Goal: Use online tool/utility: Utilize a website feature to perform a specific function

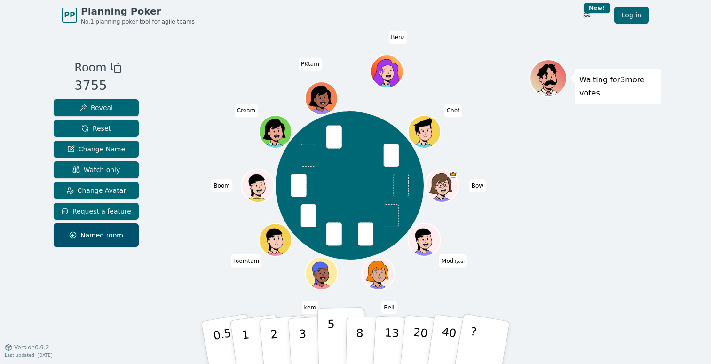
click at [330, 336] on p "5" at bounding box center [331, 342] width 8 height 51
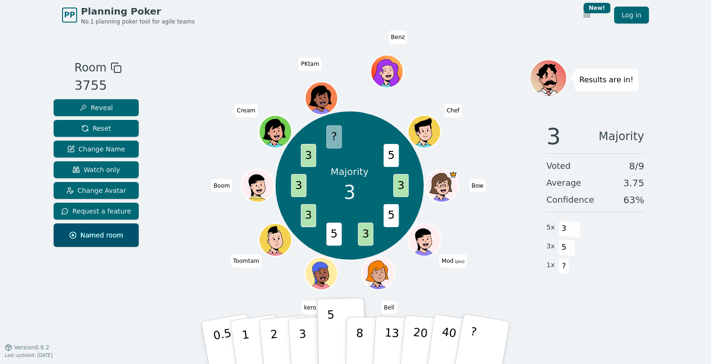
click at [192, 80] on div "Majority 3 3 5 3 5 3 3 3 ? 5 Bow Mod (you) Bell kero Toomtam Boom Cream PKtam B…" at bounding box center [350, 185] width 360 height 219
click at [248, 329] on button "1" at bounding box center [257, 343] width 56 height 76
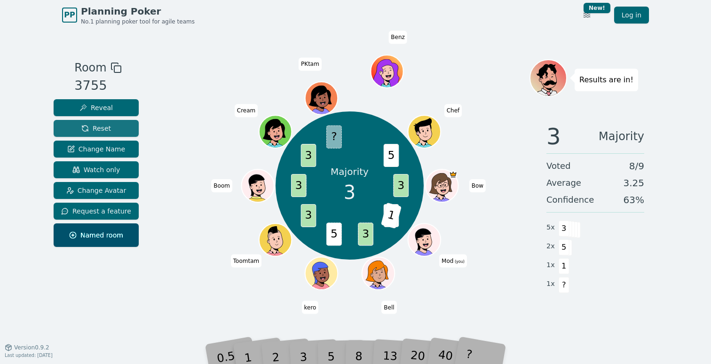
click at [113, 129] on button "Reset" at bounding box center [96, 128] width 85 height 17
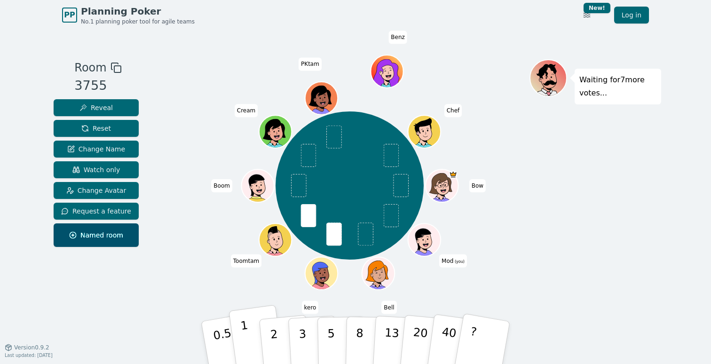
click at [245, 337] on p "1" at bounding box center [247, 343] width 14 height 51
click at [271, 333] on p "2" at bounding box center [275, 343] width 12 height 51
click at [252, 332] on button "1" at bounding box center [257, 343] width 56 height 76
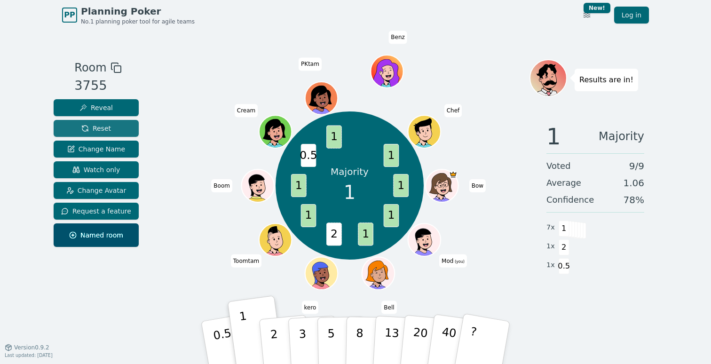
click at [118, 127] on button "Reset" at bounding box center [96, 128] width 85 height 17
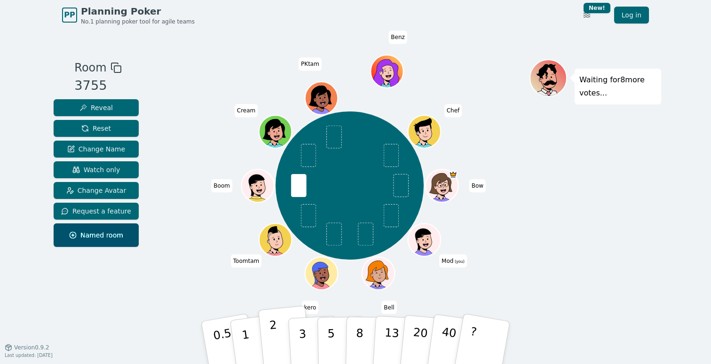
click at [277, 330] on button "2" at bounding box center [285, 343] width 54 height 75
click at [282, 340] on button "2" at bounding box center [285, 343] width 54 height 75
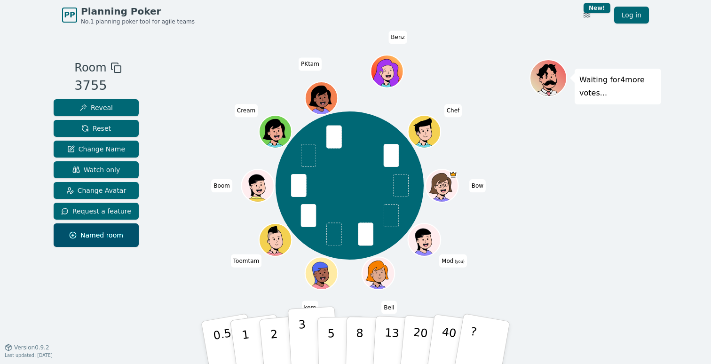
click at [305, 335] on p "3" at bounding box center [303, 343] width 10 height 51
click at [322, 334] on button "5" at bounding box center [341, 342] width 48 height 71
click at [308, 324] on button "3" at bounding box center [313, 342] width 51 height 73
click at [334, 336] on button "5" at bounding box center [341, 342] width 48 height 71
click at [330, 334] on p "5" at bounding box center [331, 342] width 8 height 51
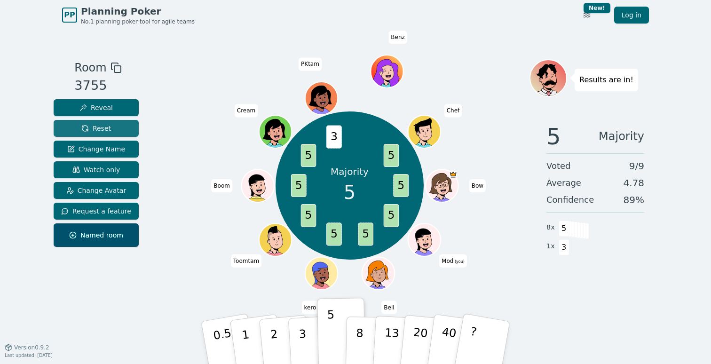
click at [113, 133] on button "Reset" at bounding box center [96, 128] width 85 height 17
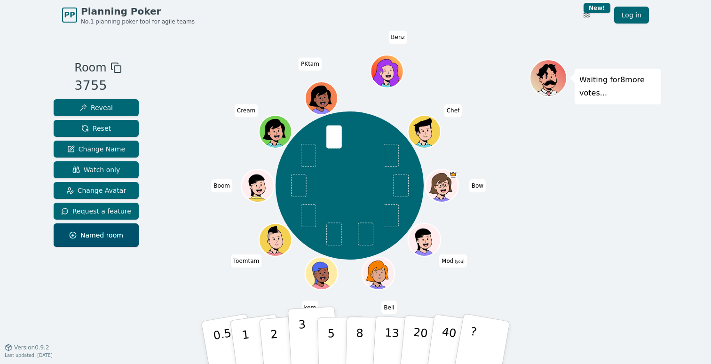
click at [306, 333] on button "3" at bounding box center [313, 342] width 51 height 73
click at [311, 341] on button "3" at bounding box center [313, 342] width 51 height 73
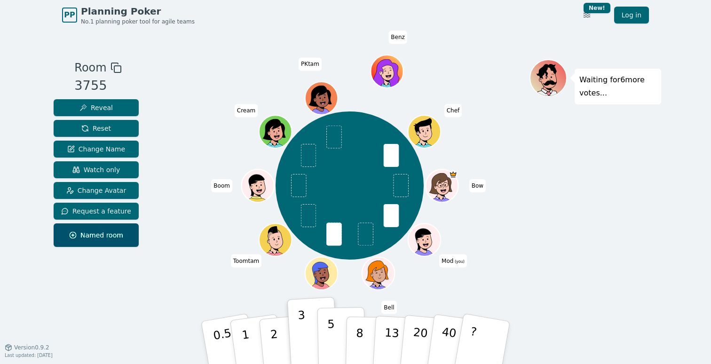
click at [332, 327] on p "5" at bounding box center [331, 342] width 8 height 51
click at [311, 335] on button "3" at bounding box center [313, 342] width 51 height 73
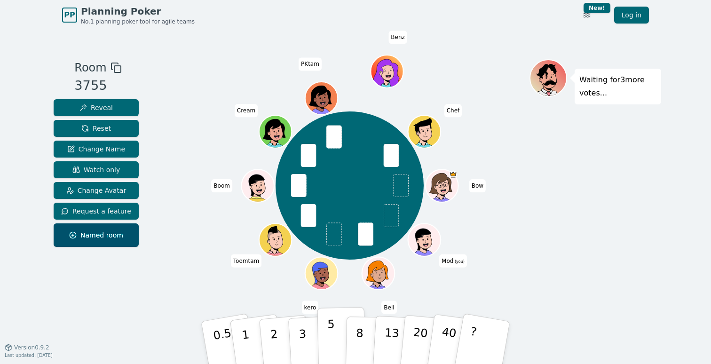
click at [331, 329] on p "5" at bounding box center [331, 342] width 8 height 51
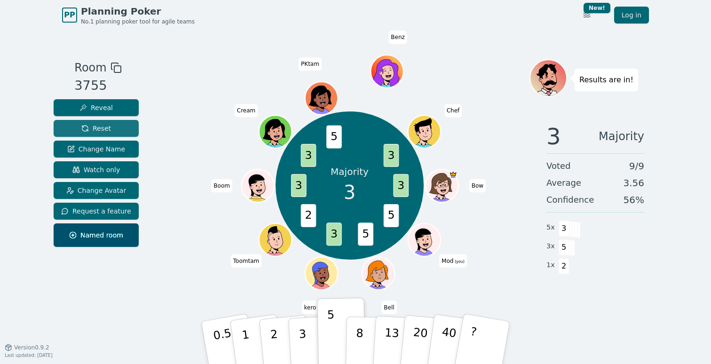
click at [118, 128] on button "Reset" at bounding box center [96, 128] width 85 height 17
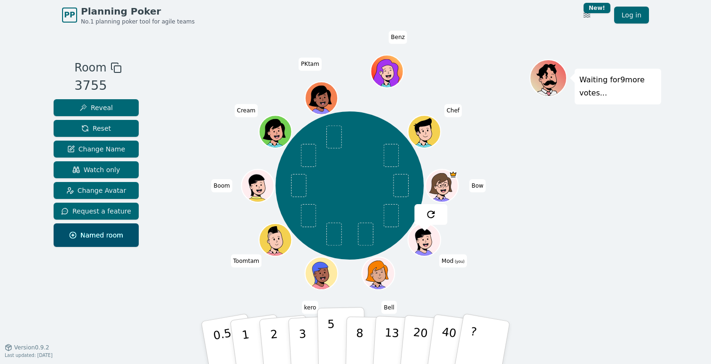
click at [333, 348] on p "5" at bounding box center [331, 342] width 8 height 51
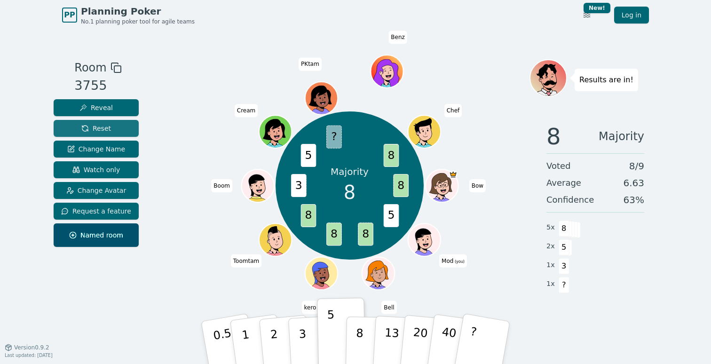
click at [120, 127] on button "Reset" at bounding box center [96, 128] width 85 height 17
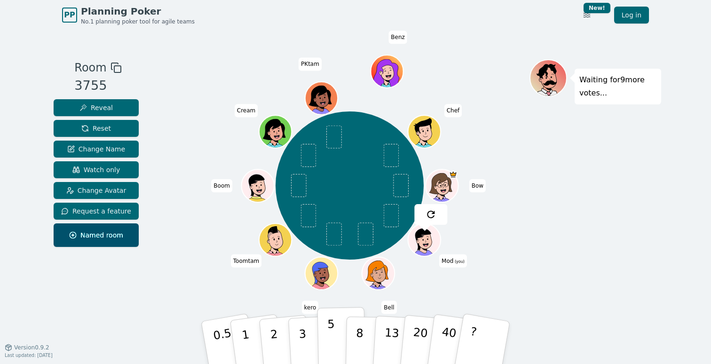
click at [335, 337] on button "5" at bounding box center [341, 342] width 48 height 71
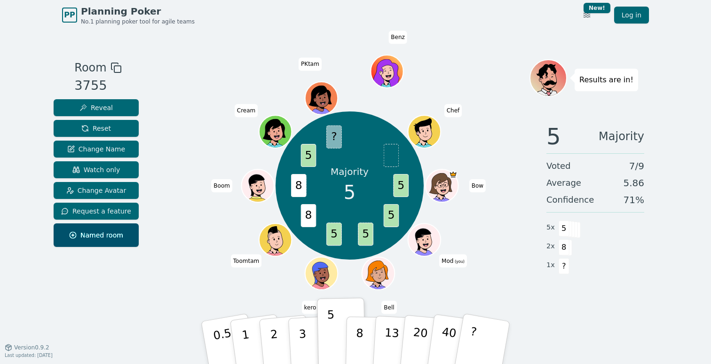
click at [486, 194] on div "Majority 5 5 5 5 5 8 8 5 ? Bow Mod (you) Bell kero Toomtam Boom Cream PKtam Ben…" at bounding box center [350, 185] width 360 height 219
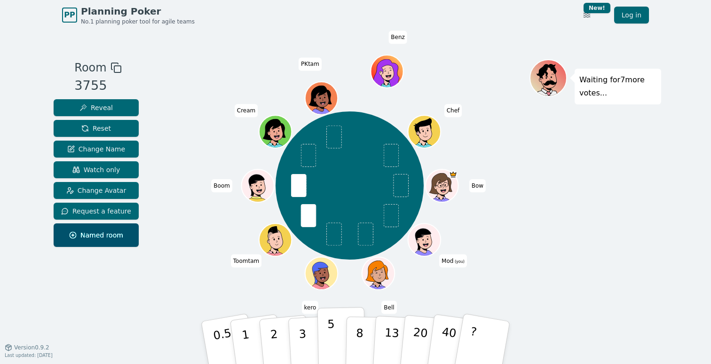
click at [332, 329] on p "5" at bounding box center [331, 342] width 8 height 51
click at [333, 333] on p "5" at bounding box center [331, 342] width 8 height 51
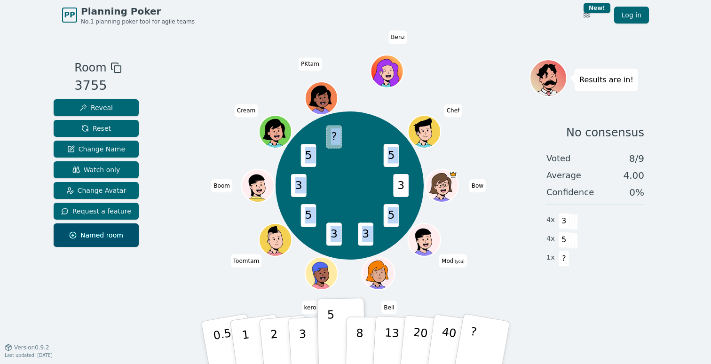
drag, startPoint x: 388, startPoint y: 217, endPoint x: 410, endPoint y: 217, distance: 21.6
click at [409, 217] on div "3 5 3 3 5 3 5 ? 5 Bow Mod (you) Bell kero Toomtam Boom Cream PKtam Benz Chef" at bounding box center [350, 185] width 148 height 148
click at [431, 214] on div "3 5 3 3 5 3 5 ? 5 Bow Mod (you) Bell kero Toomtam Boom Cream PKtam Benz Chef" at bounding box center [350, 185] width 360 height 219
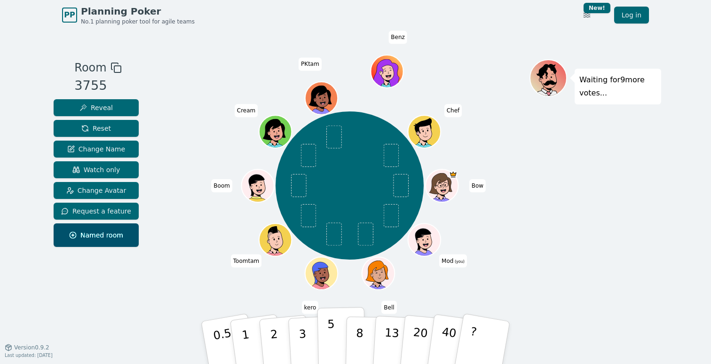
click at [332, 341] on p "5" at bounding box center [331, 342] width 8 height 51
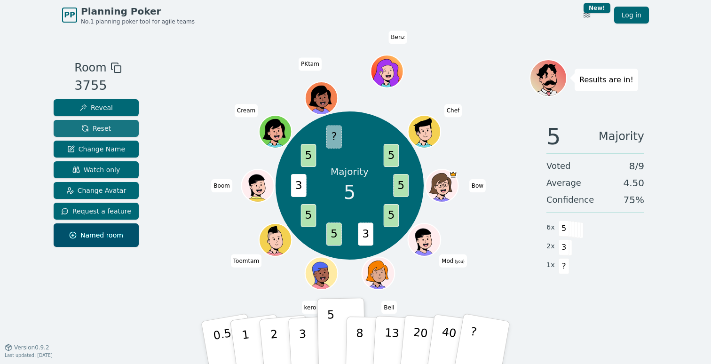
click at [108, 131] on span "Reset" at bounding box center [96, 128] width 30 height 9
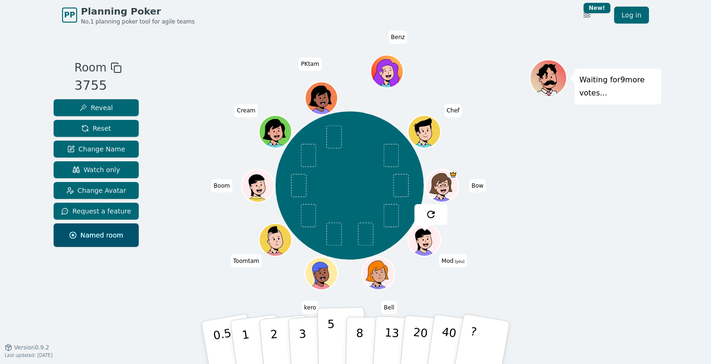
click at [328, 331] on p "5" at bounding box center [331, 342] width 8 height 51
click at [354, 329] on button "8" at bounding box center [370, 342] width 48 height 71
click at [357, 330] on p "8" at bounding box center [360, 342] width 8 height 51
click at [314, 336] on button "3" at bounding box center [313, 342] width 51 height 73
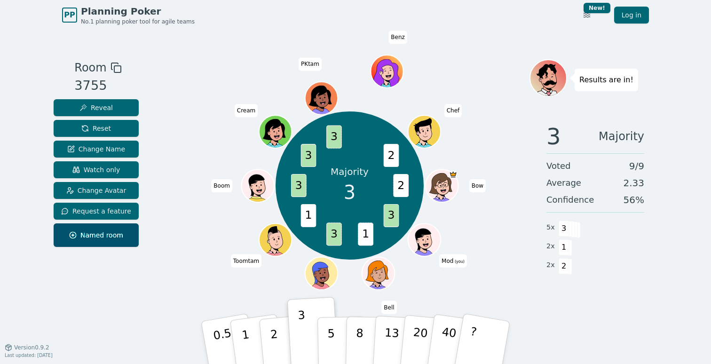
click at [391, 156] on span "2" at bounding box center [391, 155] width 16 height 23
drag, startPoint x: 402, startPoint y: 187, endPoint x: 388, endPoint y: 185, distance: 13.8
click at [388, 185] on div "Majority 3 2 3 1 3 1 3 3 3 2 Bow Mod (you) Bell kero Toomtam Boom Cream PKtam B…" at bounding box center [350, 185] width 148 height 148
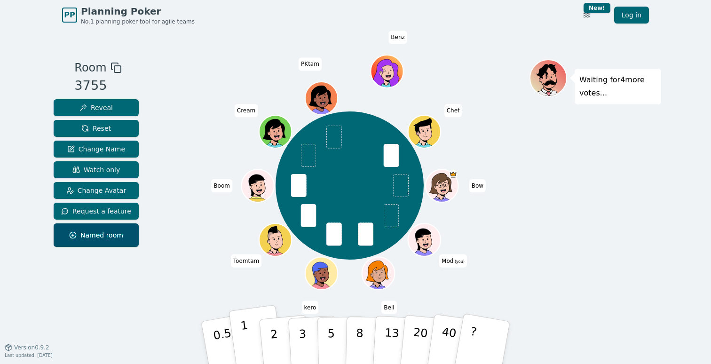
click at [250, 330] on button "1" at bounding box center [257, 343] width 56 height 76
